Goal: Task Accomplishment & Management: Manage account settings

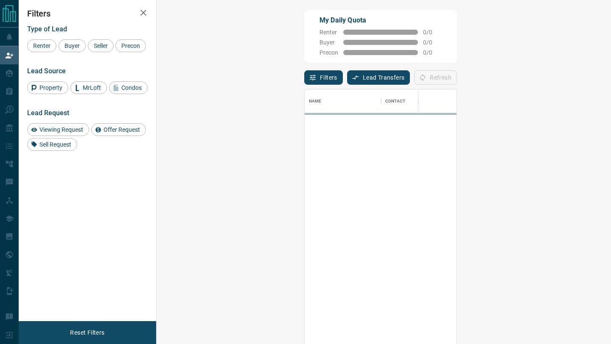
scroll to position [262, 436]
click at [347, 73] on button "Lead Transfers" at bounding box center [378, 77] width 63 height 14
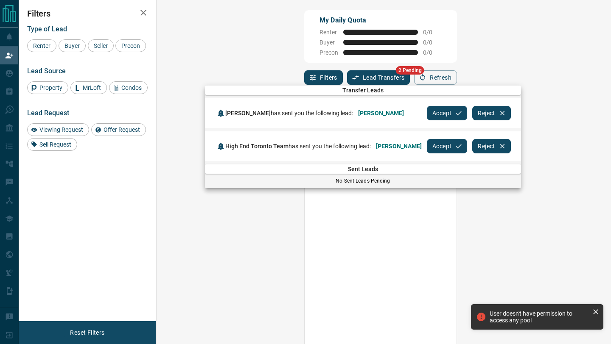
click at [452, 112] on button "Accept" at bounding box center [447, 113] width 40 height 14
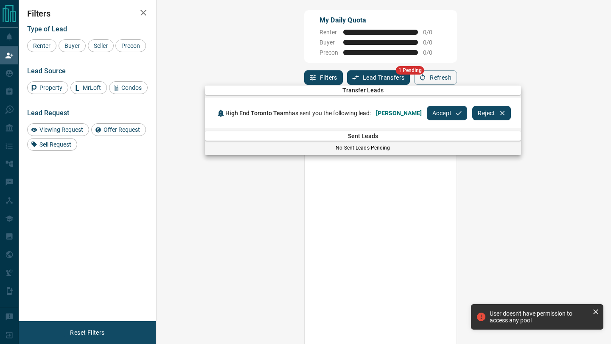
click at [427, 113] on div "High End Toronto Team has sent you the following lead: [PERSON_NAME]" at bounding box center [321, 113] width 212 height 10
click at [445, 114] on button "Accept" at bounding box center [447, 113] width 40 height 14
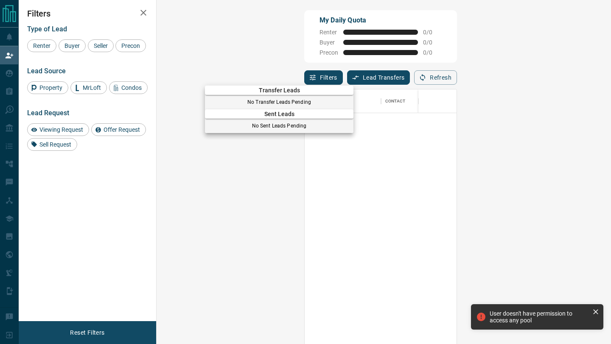
click at [6, 87] on div at bounding box center [305, 172] width 611 height 344
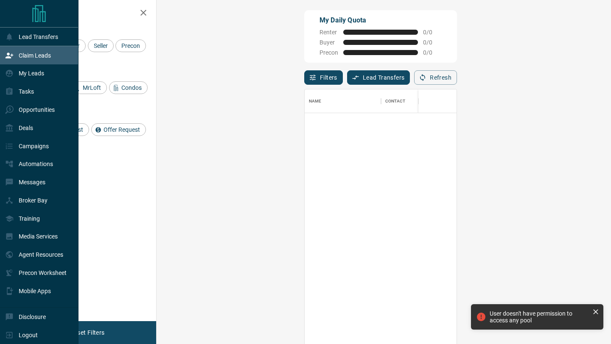
click at [11, 71] on icon at bounding box center [9, 73] width 8 height 8
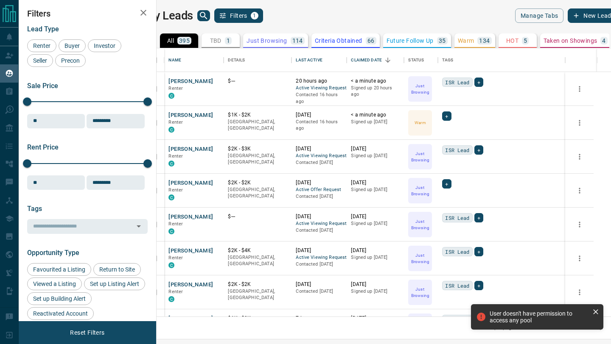
scroll to position [268, 450]
click at [209, 18] on icon "search button" at bounding box center [203, 16] width 10 height 10
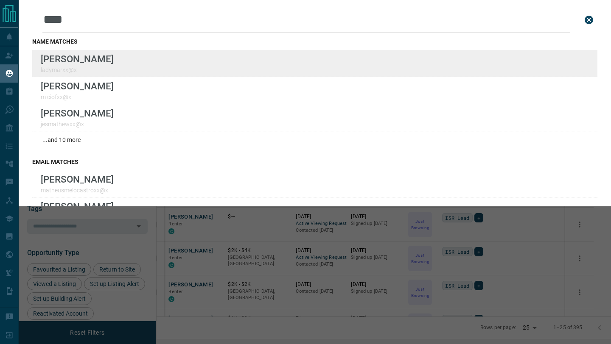
type input "****"
click at [0, 0] on div "Lead Transfers Claim Leads My Leads Tasks Opportunities Deals Campaigns Automat…" at bounding box center [305, 167] width 611 height 334
